Goal: Task Accomplishment & Management: Use online tool/utility

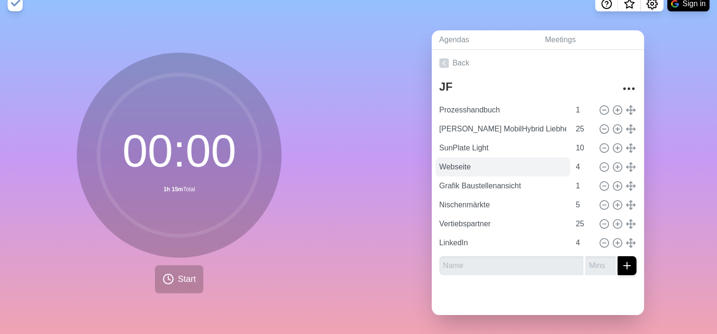
scroll to position [18, 0]
click at [446, 31] on link "Agendas" at bounding box center [485, 39] width 106 height 19
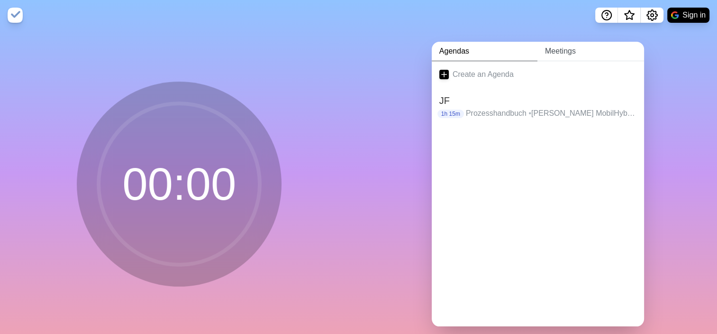
click at [550, 47] on link "Meetings" at bounding box center [590, 51] width 107 height 19
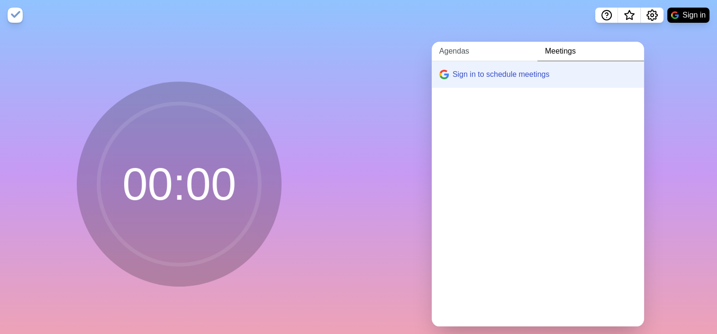
click at [462, 49] on link "Agendas" at bounding box center [485, 51] width 106 height 19
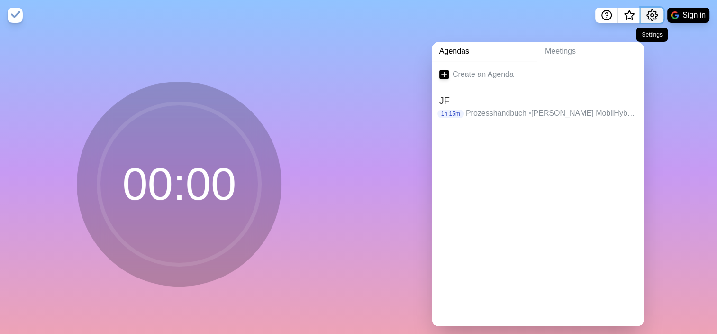
click at [654, 14] on icon "Settings" at bounding box center [651, 14] width 11 height 11
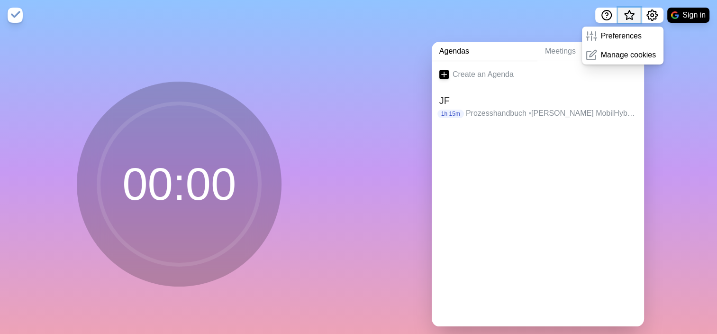
click at [628, 17] on icon "What’s new" at bounding box center [629, 14] width 11 height 11
click at [574, 72] on link "Create an Agenda" at bounding box center [538, 74] width 212 height 27
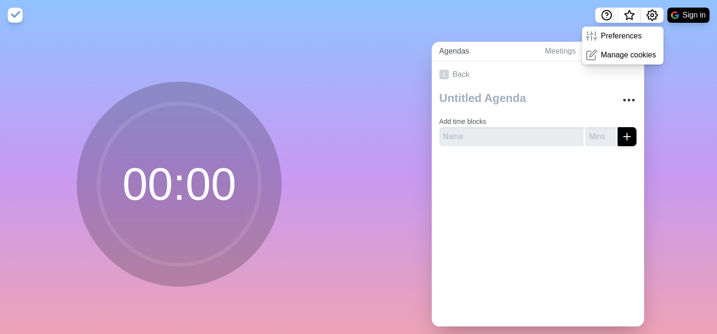
click at [485, 51] on link "Agendas" at bounding box center [485, 51] width 106 height 19
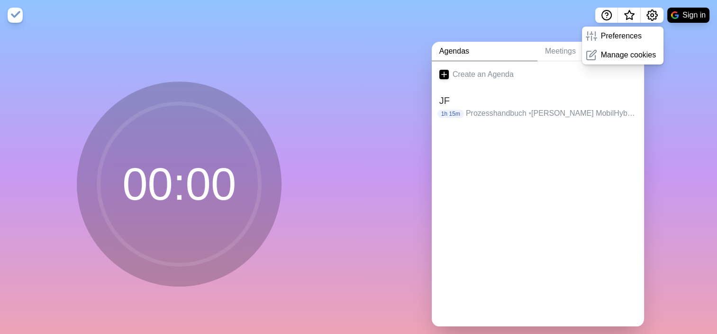
click at [505, 155] on div at bounding box center [538, 144] width 212 height 38
click at [499, 108] on p "Prozesshandbuch • [PERSON_NAME] MobilHybrid Liebherr Atlas Copco • SunPlate Lig…" at bounding box center [551, 113] width 171 height 11
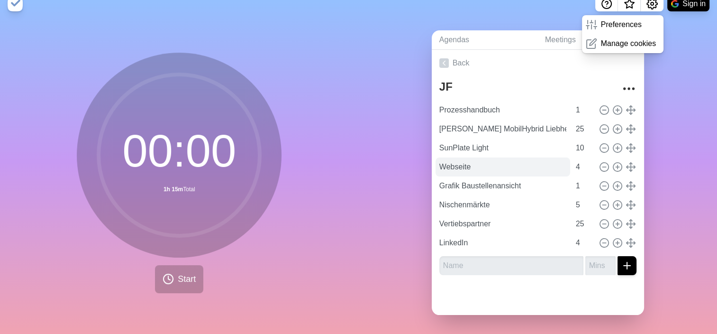
scroll to position [18, 0]
click at [599, 218] on icon at bounding box center [604, 223] width 10 height 10
type input "LinkedIn"
type input "4"
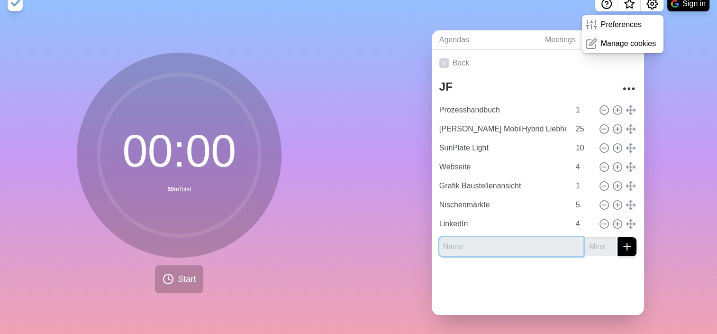
click at [551, 238] on input "text" at bounding box center [511, 246] width 144 height 19
type input "Vertriebspartner"
click at [585, 237] on input "number" at bounding box center [600, 246] width 30 height 19
type input "20"
click at [621, 241] on icon "submit" at bounding box center [626, 246] width 11 height 11
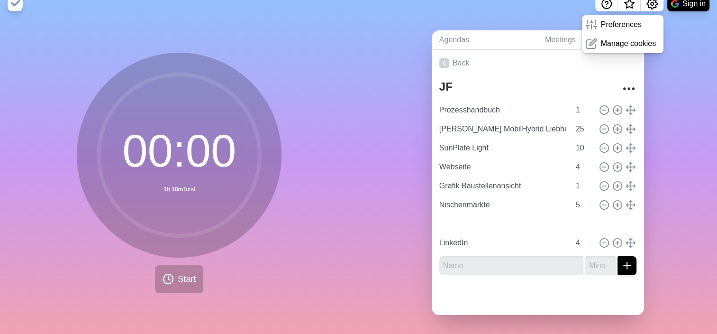
type input "Vertriebspartner"
type input "20"
type input "LinkedIn"
type input "4"
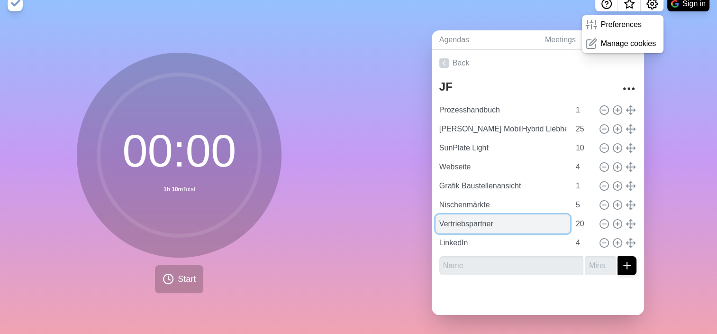
click at [546, 220] on input "Vertriebspartner" at bounding box center [503, 223] width 135 height 19
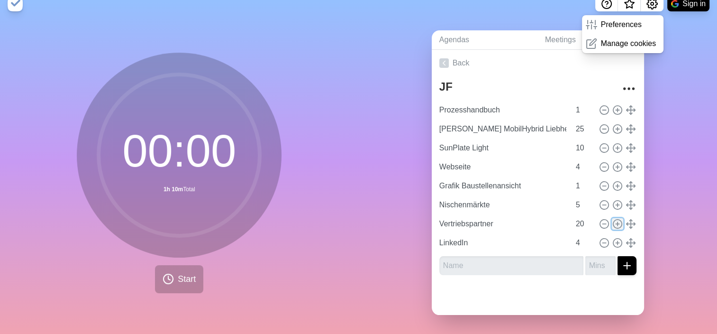
click at [616, 224] on line at bounding box center [617, 224] width 3 height 0
type input "Vertriebspartner"
type input "20"
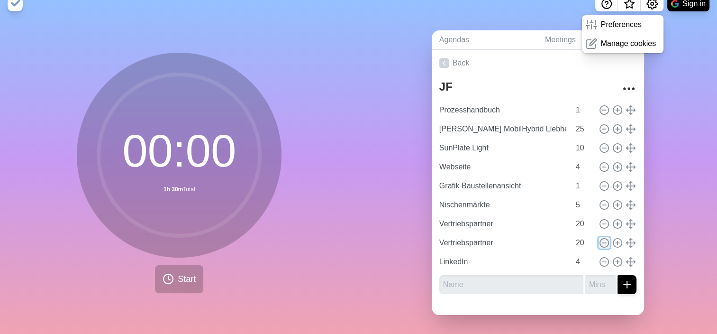
click at [599, 237] on icon at bounding box center [604, 242] width 10 height 10
type input "LinkedIn"
type input "4"
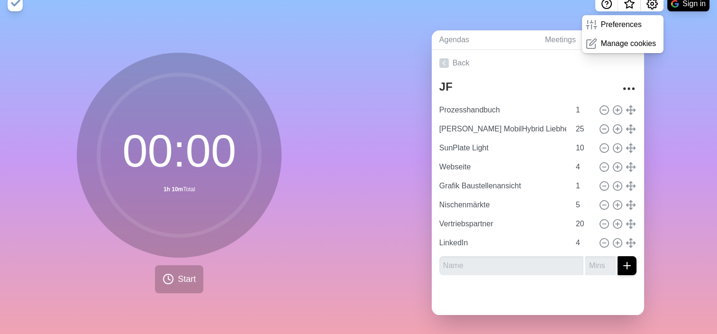
click at [683, 62] on div "Agendas Meetings Back JF Prozesshandbuch 1 [PERSON_NAME] MobilHybrid Liebherr A…" at bounding box center [538, 176] width 359 height 315
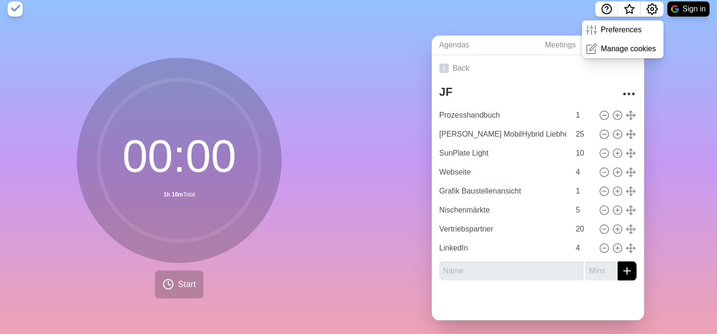
scroll to position [0, 0]
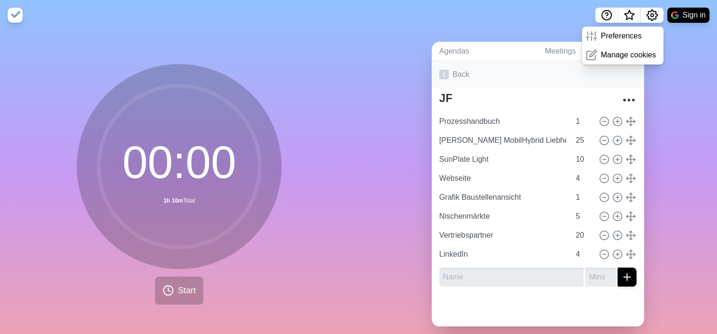
click at [451, 74] on link "Back" at bounding box center [538, 74] width 212 height 27
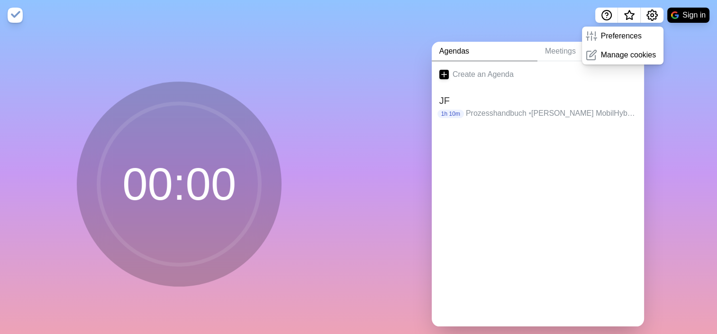
click at [471, 162] on div at bounding box center [538, 144] width 212 height 38
click at [472, 105] on h2 "JF" at bounding box center [537, 100] width 197 height 14
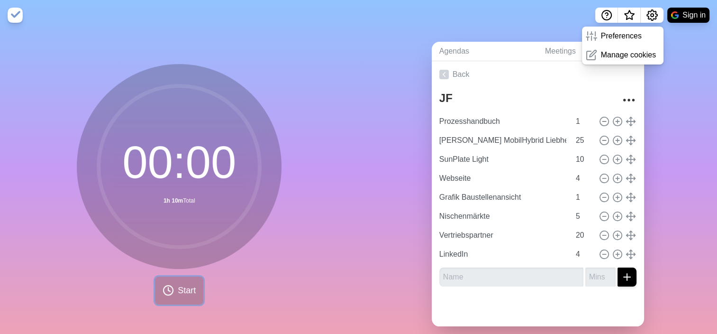
click at [169, 293] on icon at bounding box center [168, 289] width 11 height 11
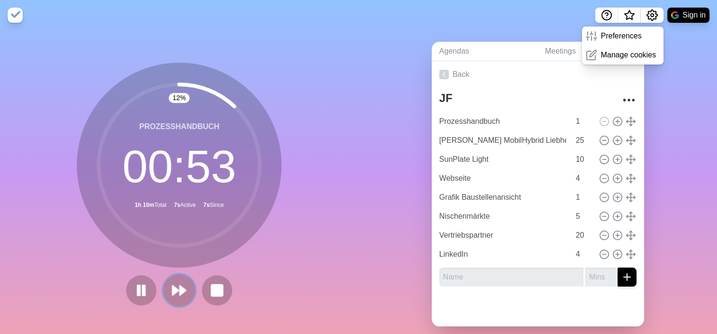
click at [170, 280] on button at bounding box center [180, 290] width 32 height 32
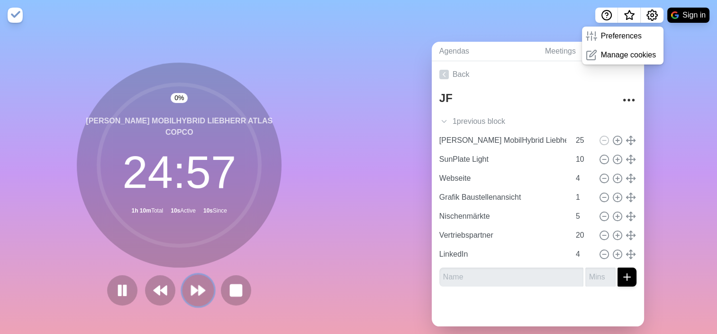
click at [199, 288] on polygon at bounding box center [202, 289] width 6 height 9
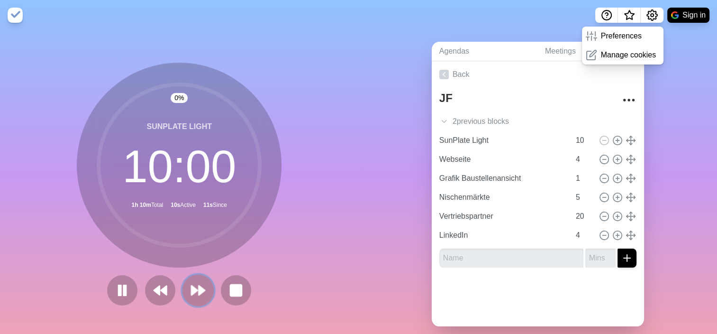
click at [199, 288] on polygon at bounding box center [202, 289] width 6 height 9
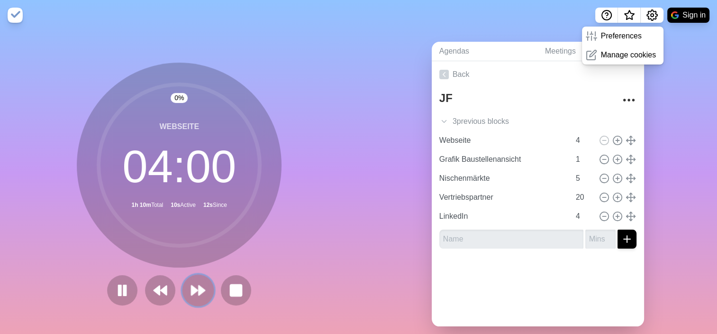
click at [199, 288] on polygon at bounding box center [202, 289] width 6 height 9
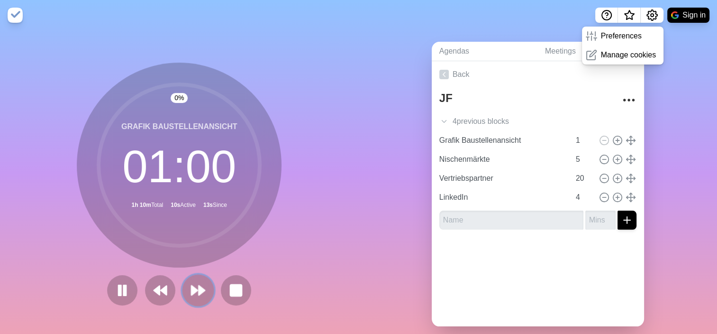
click at [199, 288] on polygon at bounding box center [202, 289] width 6 height 9
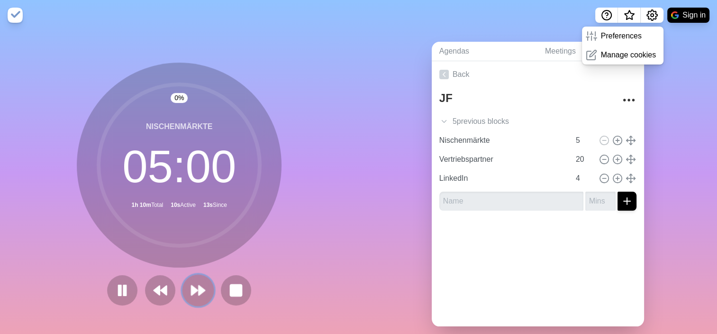
click at [199, 288] on polygon at bounding box center [202, 289] width 6 height 9
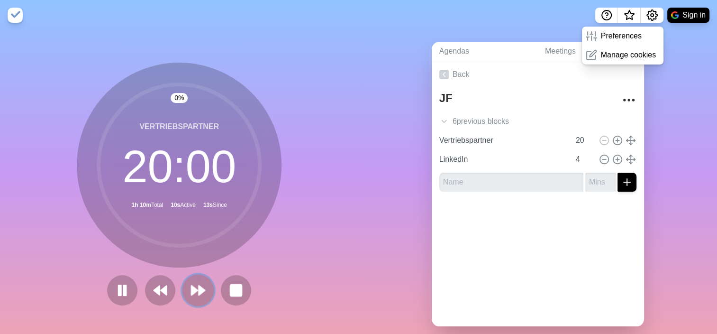
click at [199, 288] on polygon at bounding box center [202, 289] width 6 height 9
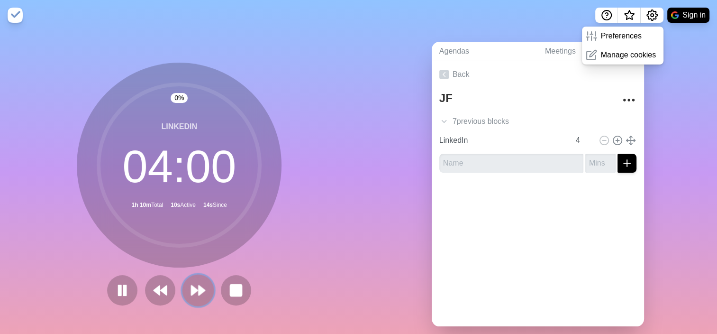
click at [199, 288] on polygon at bounding box center [202, 289] width 6 height 9
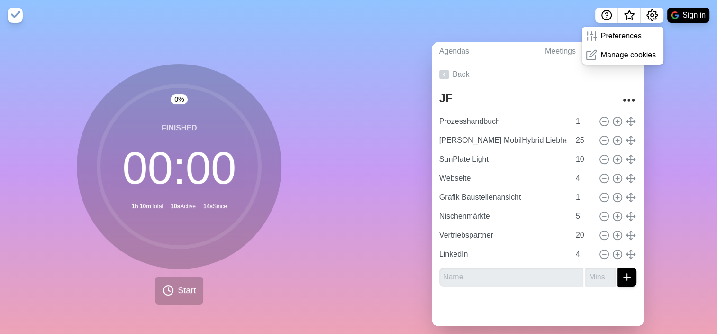
click at [183, 131] on circle at bounding box center [179, 166] width 161 height 161
click at [444, 76] on icon at bounding box center [443, 74] width 9 height 9
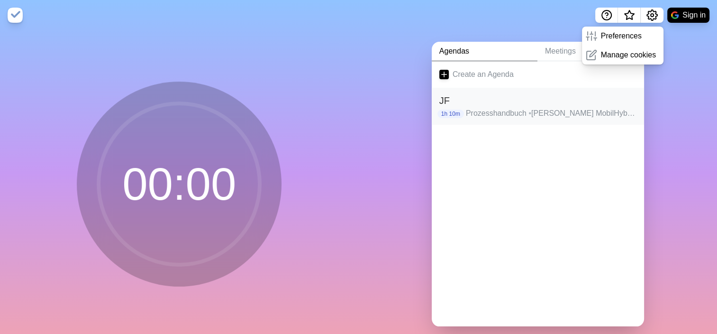
click at [446, 99] on h2 "JF" at bounding box center [537, 100] width 197 height 14
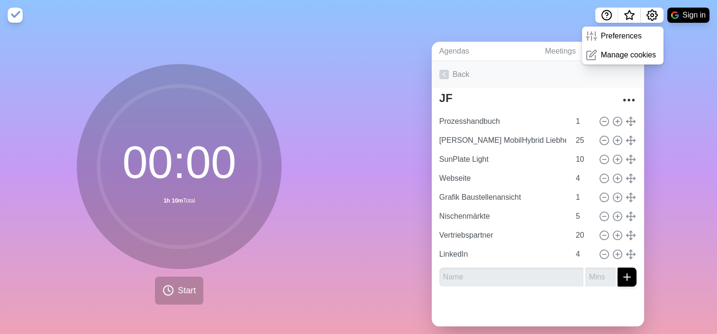
click at [449, 79] on link "Back" at bounding box center [538, 74] width 212 height 27
